Goal: Navigation & Orientation: Find specific page/section

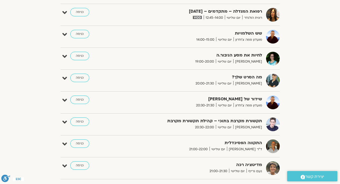
scroll to position [362, 0]
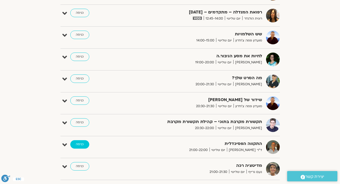
click at [78, 143] on link "כניסה" at bounding box center [79, 144] width 19 height 8
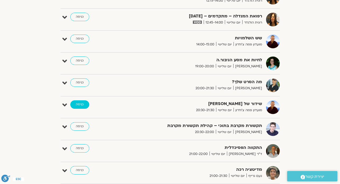
click at [79, 104] on link "כניסה" at bounding box center [79, 105] width 19 height 8
